Goal: Check status

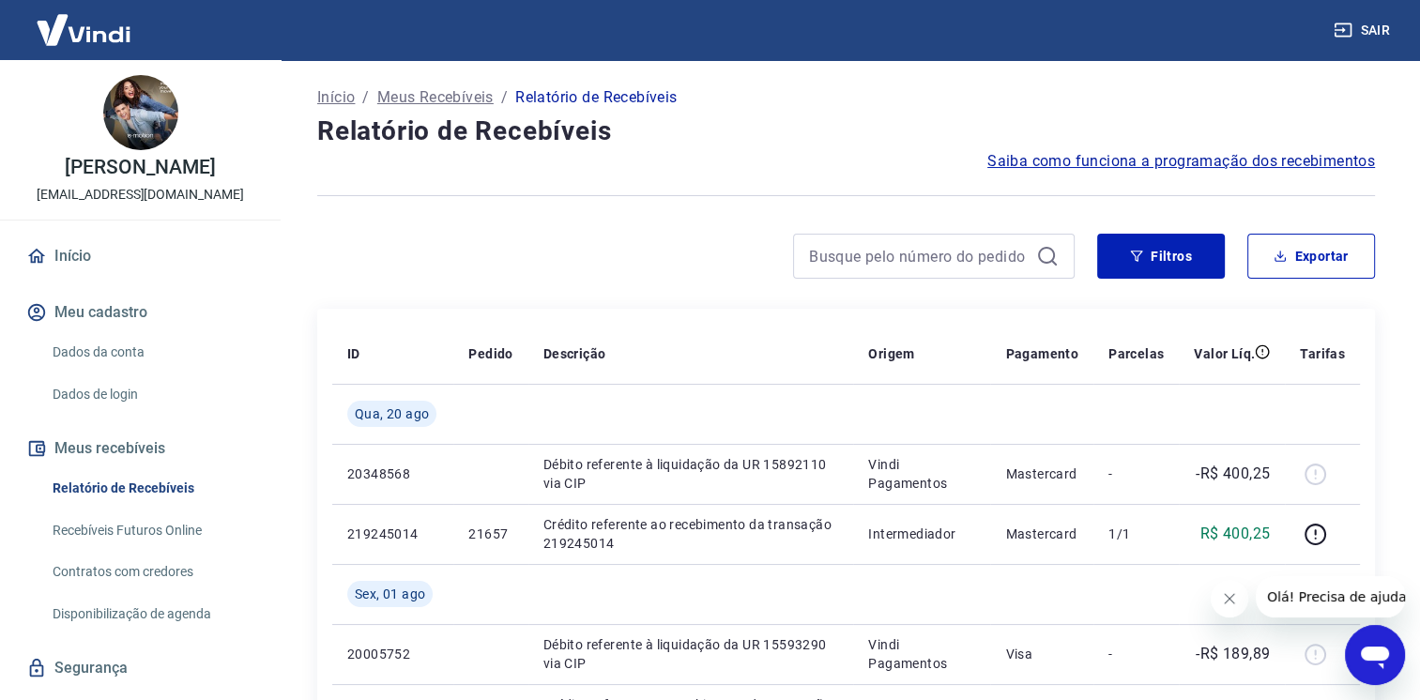
click at [1238, 610] on button "Fechar mensagem da empresa" at bounding box center [1230, 599] width 38 height 38
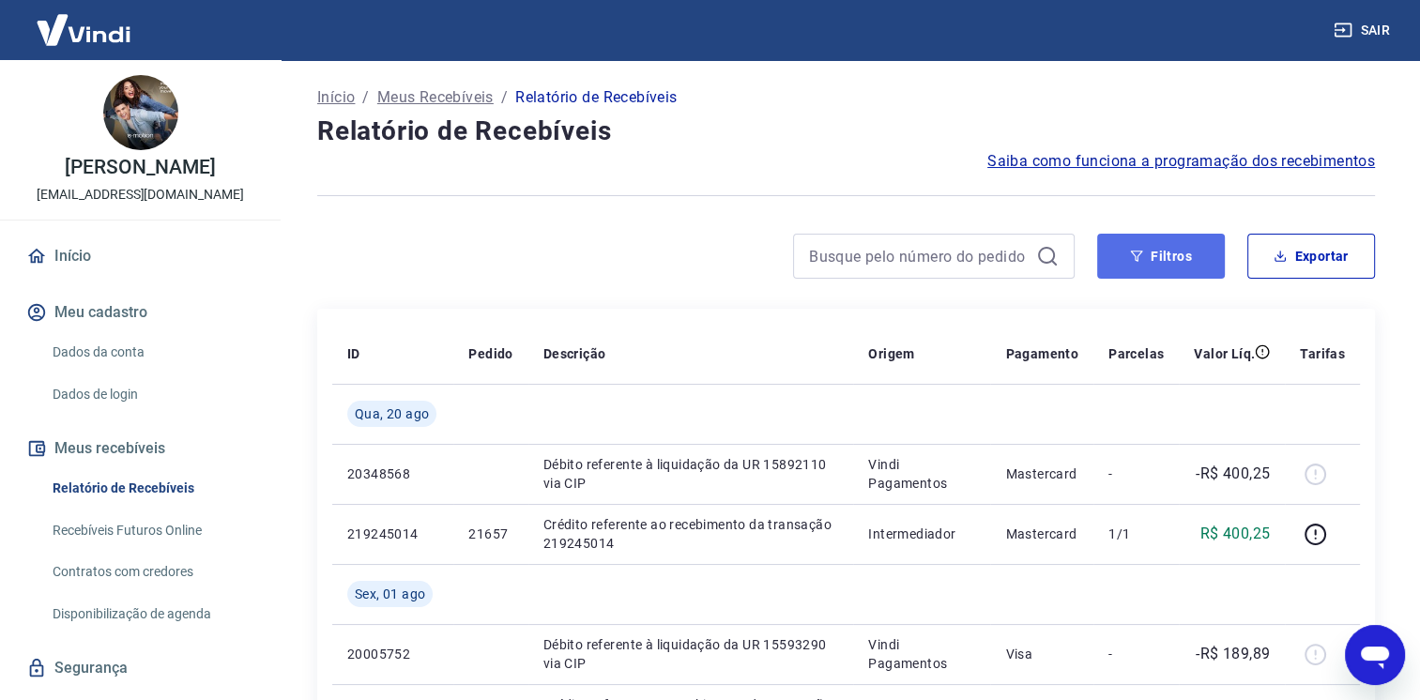
click at [1182, 267] on button "Filtros" at bounding box center [1161, 256] width 128 height 45
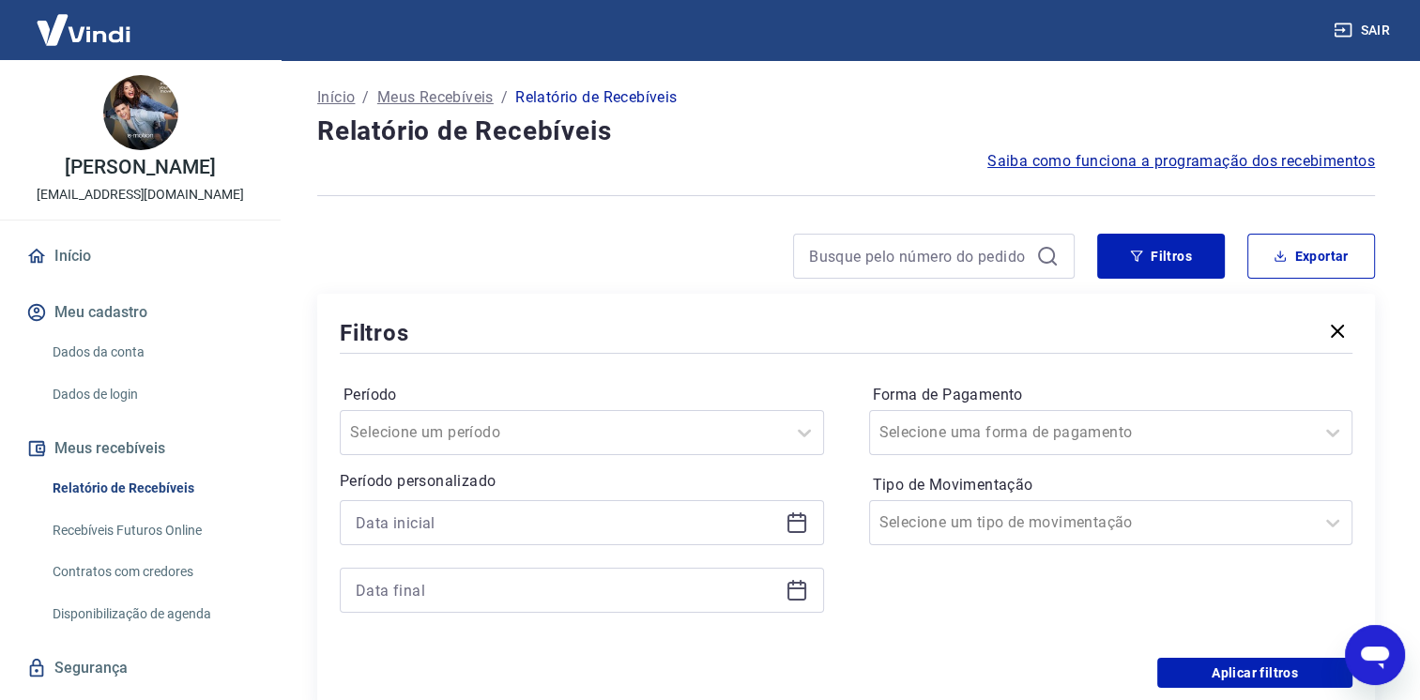
click at [789, 526] on icon at bounding box center [796, 522] width 23 height 23
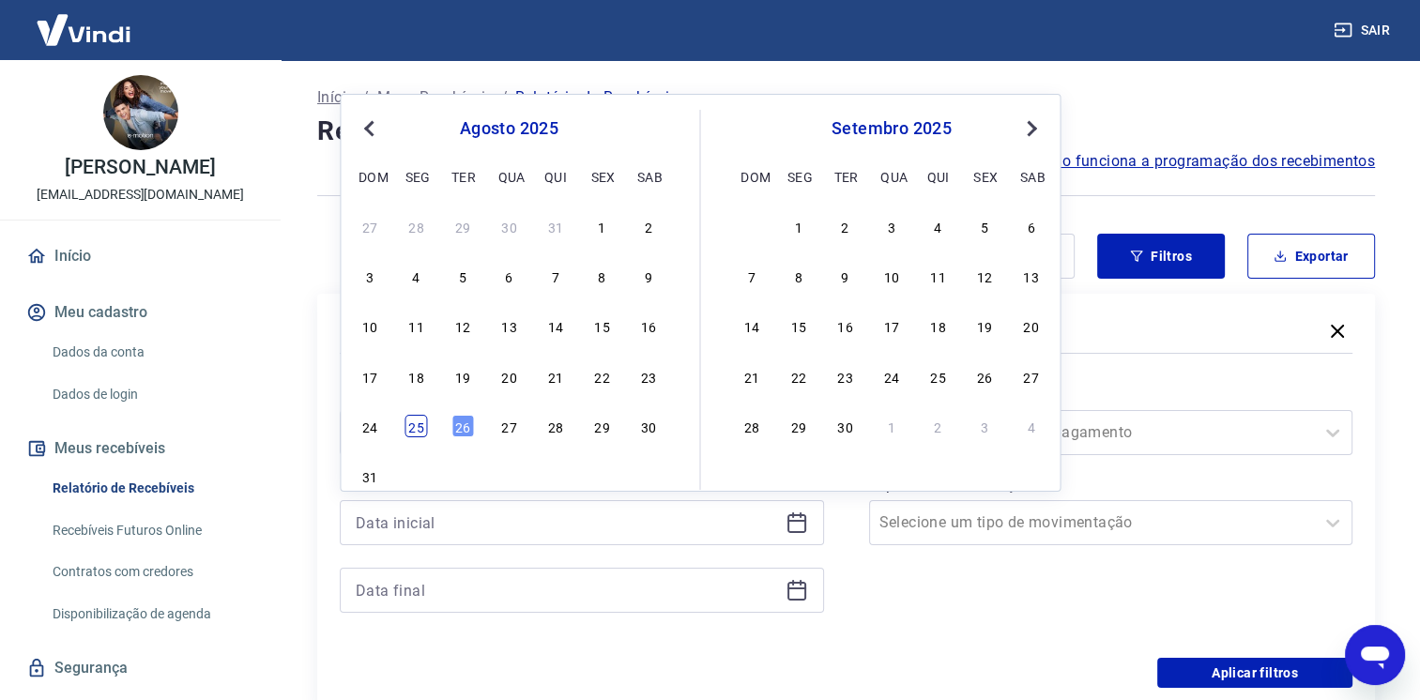
click at [418, 424] on div "25" at bounding box center [416, 426] width 23 height 23
type input "[DATE]"
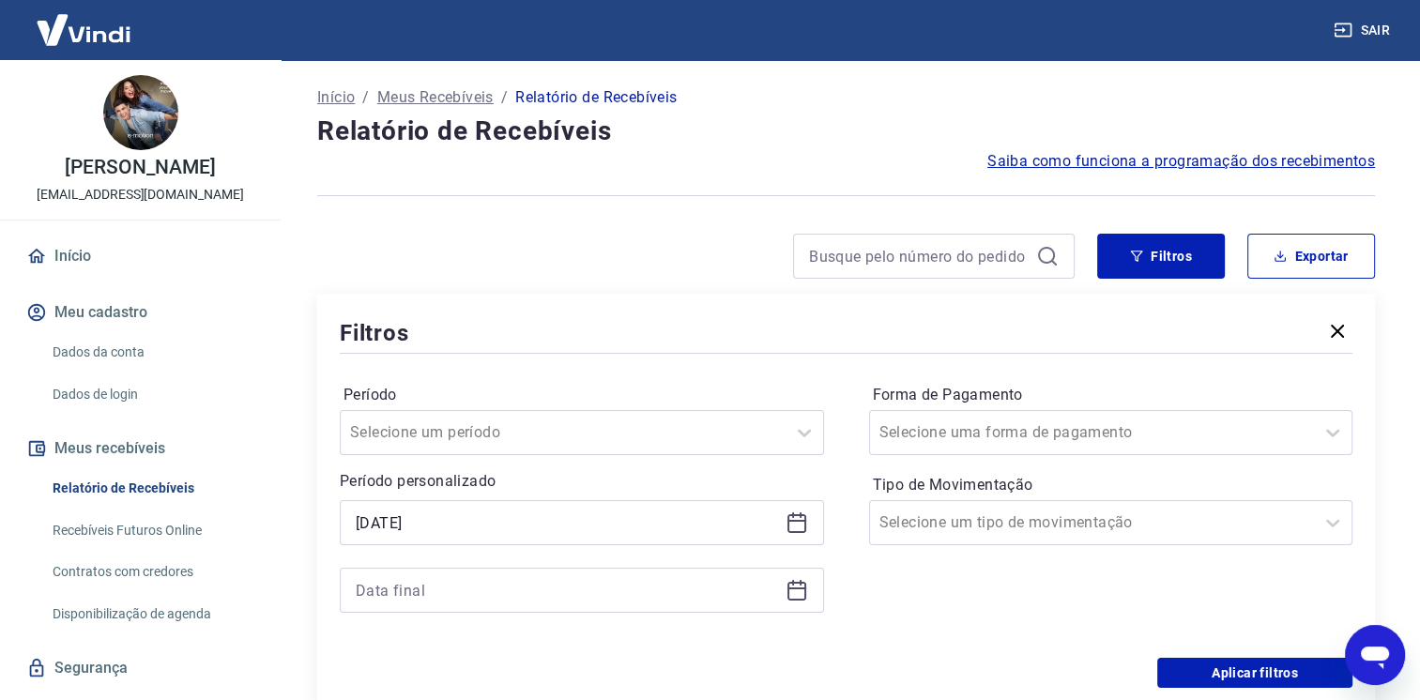
click at [796, 601] on icon at bounding box center [796, 591] width 19 height 19
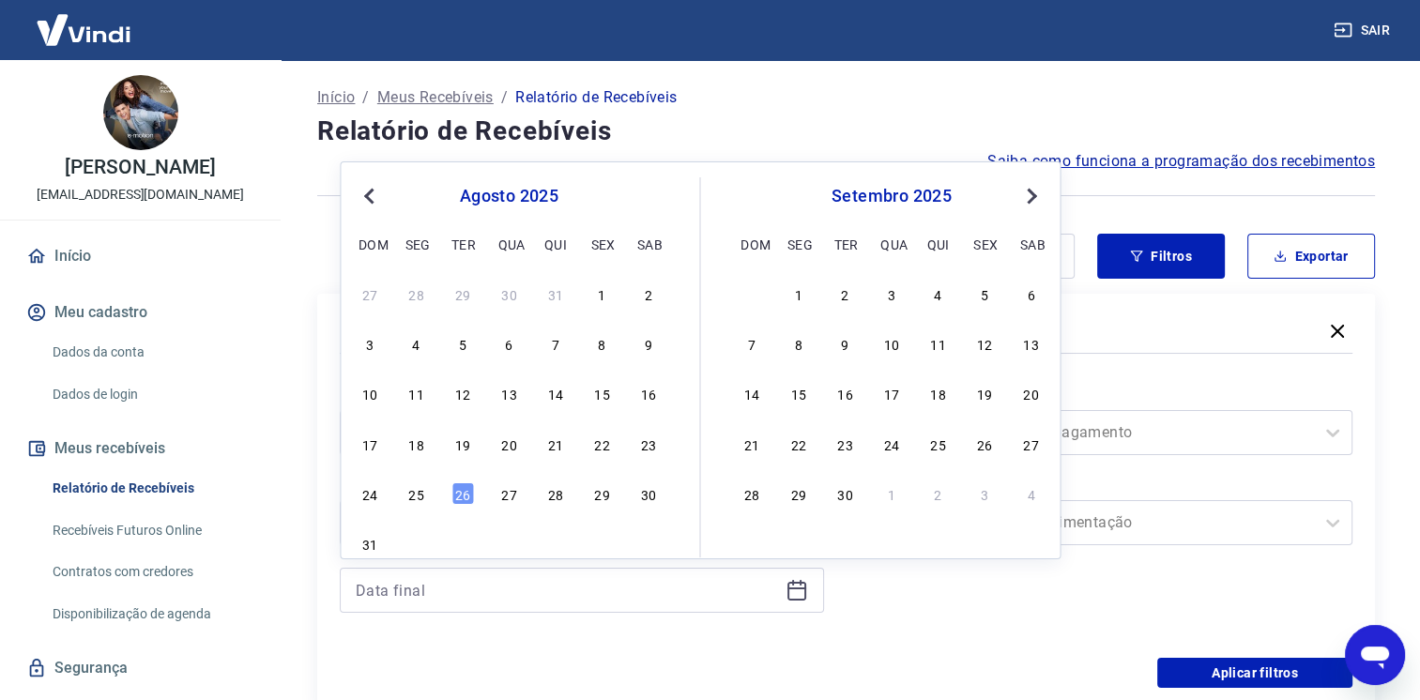
click at [457, 494] on div "26" at bounding box center [462, 493] width 23 height 23
type input "[DATE]"
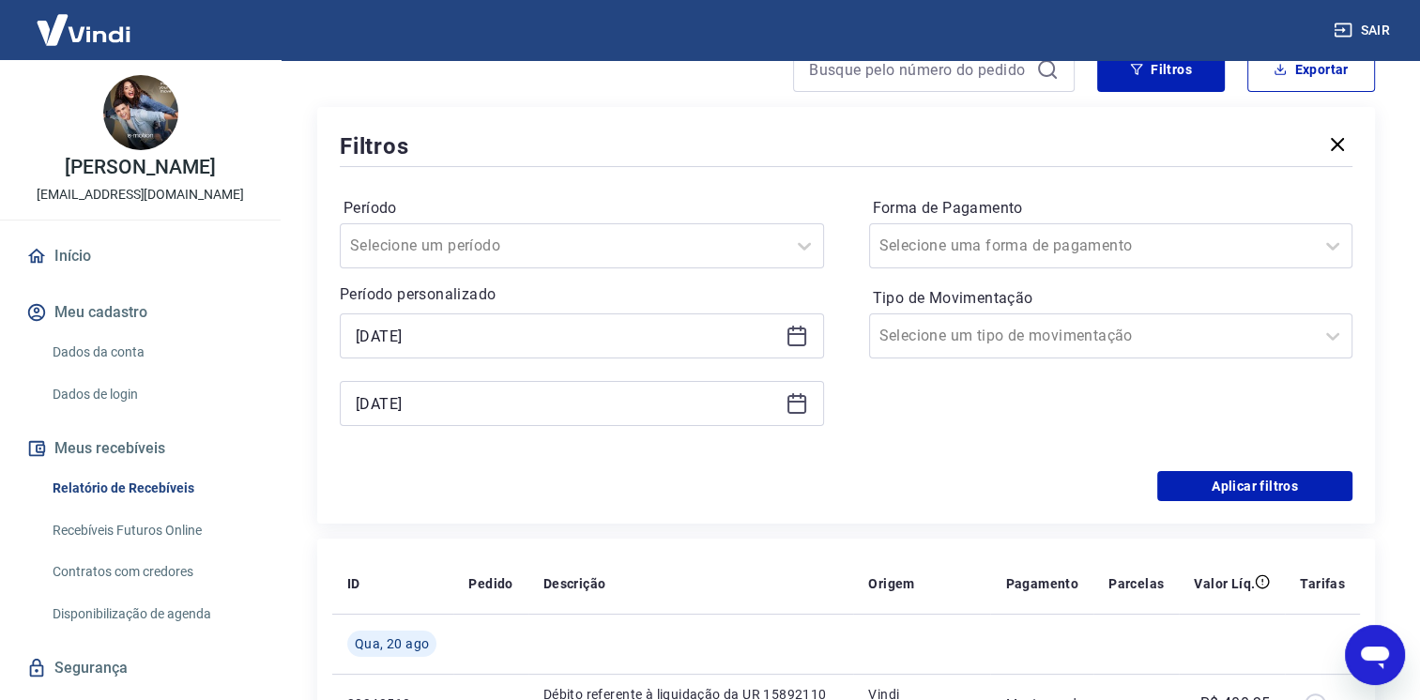
scroll to position [188, 0]
click at [1193, 482] on button "Aplicar filtros" at bounding box center [1254, 485] width 195 height 30
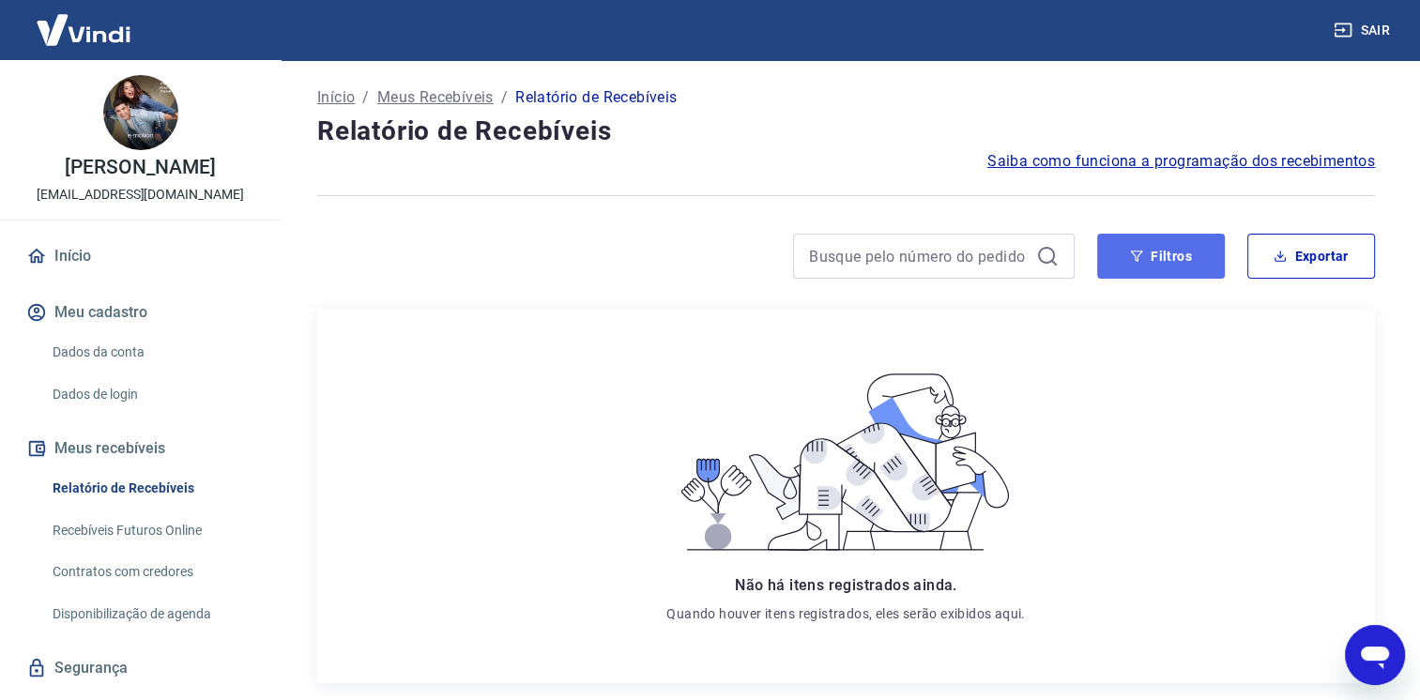
click at [1179, 239] on button "Filtros" at bounding box center [1161, 256] width 128 height 45
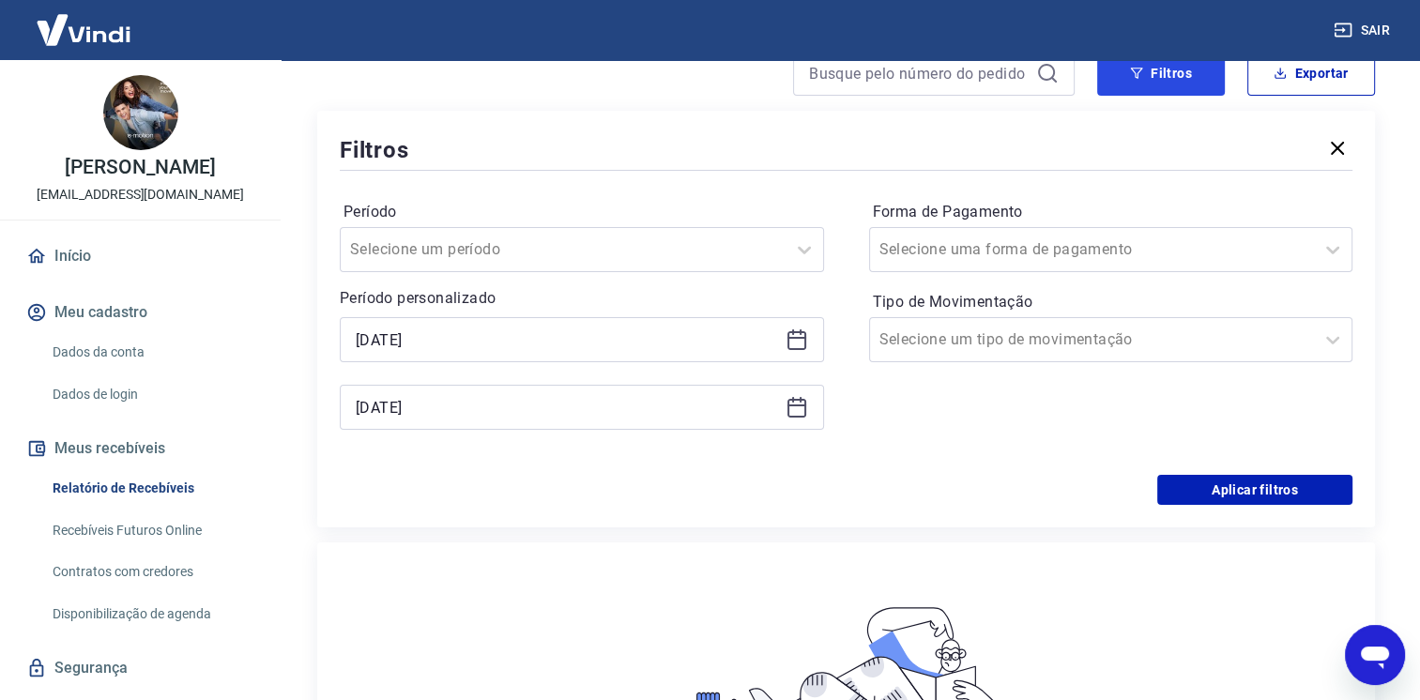
scroll to position [188, 0]
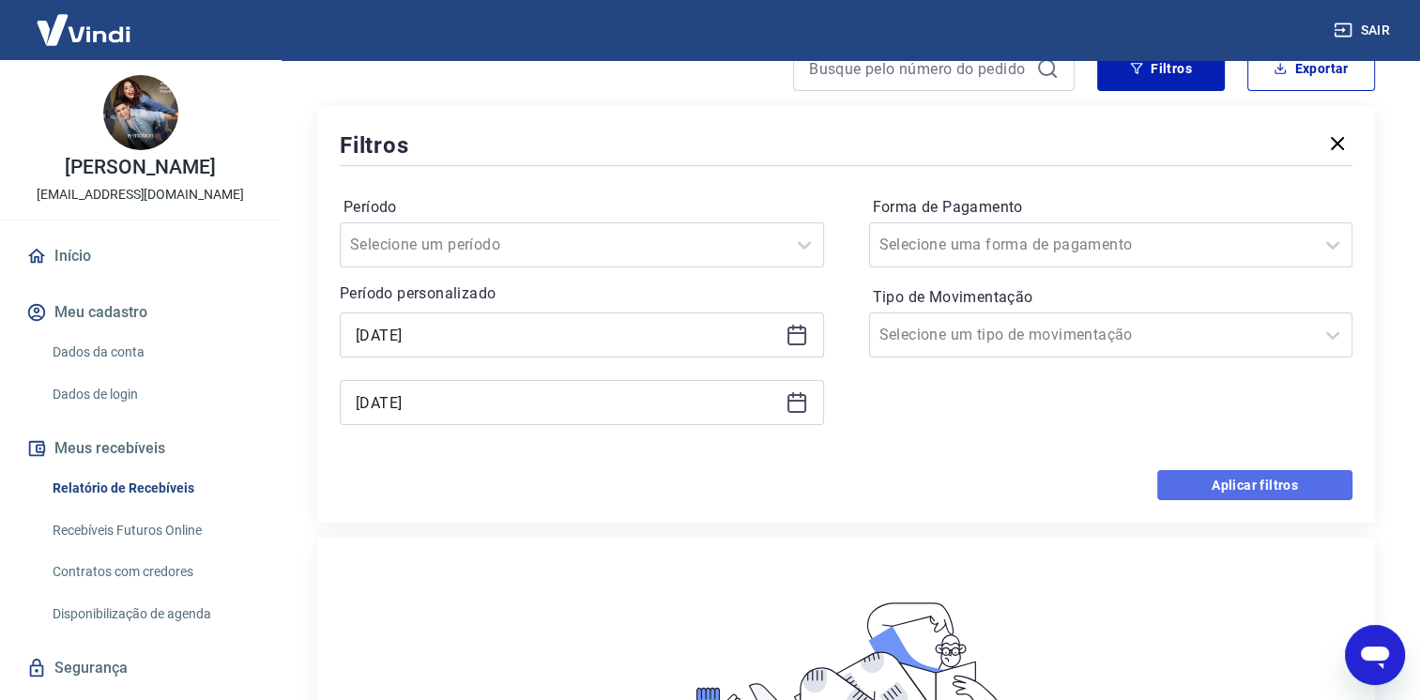
click at [1235, 478] on button "Aplicar filtros" at bounding box center [1254, 485] width 195 height 30
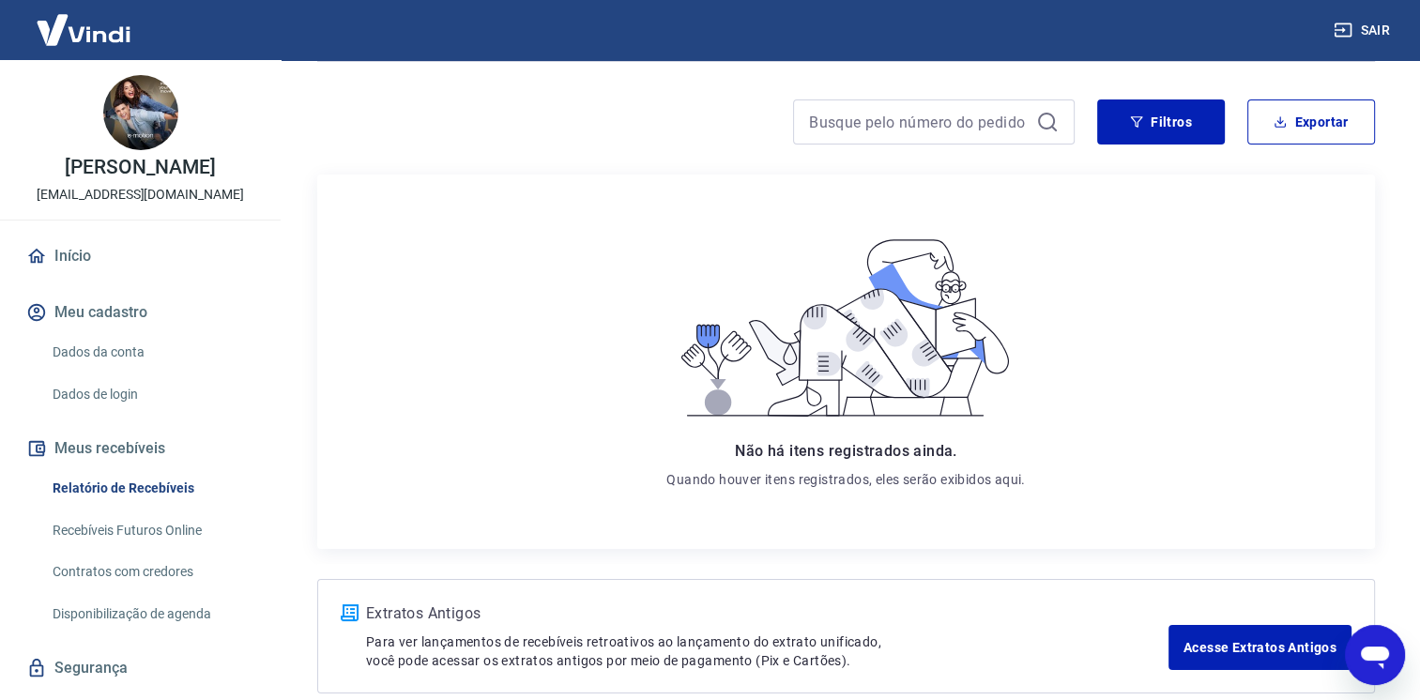
scroll to position [0, 0]
